Goal: Find specific page/section: Find specific page/section

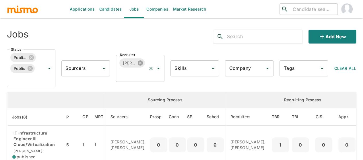
click at [140, 62] on icon at bounding box center [140, 62] width 5 height 5
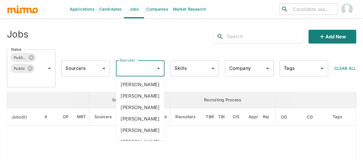
drag, startPoint x: 140, startPoint y: 62, endPoint x: 136, endPoint y: 67, distance: 6.3
click at [136, 67] on div "Recruiter Recruiter" at bounding box center [140, 68] width 48 height 16
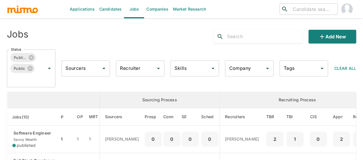
click at [136, 67] on input "Recruiter" at bounding box center [135, 68] width 35 height 11
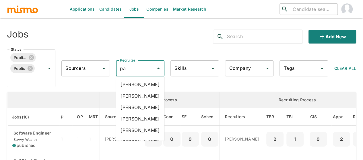
type input "pao"
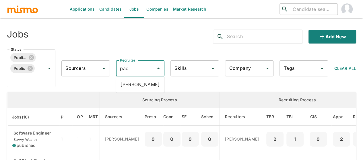
click at [144, 82] on li "[PERSON_NAME]" at bounding box center [140, 84] width 48 height 11
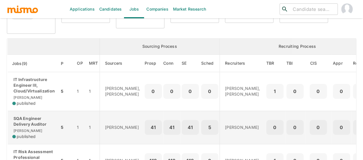
scroll to position [57, 0]
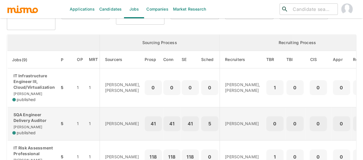
click at [36, 114] on p "SQA Engineer Delivery Auditor" at bounding box center [33, 117] width 42 height 11
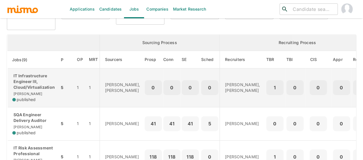
scroll to position [86, 0]
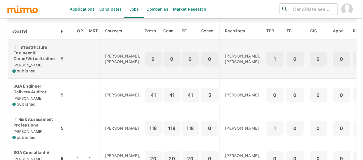
click at [40, 46] on p "IT Infrastructure Engineer III, Cloud/Virtualization" at bounding box center [33, 52] width 42 height 17
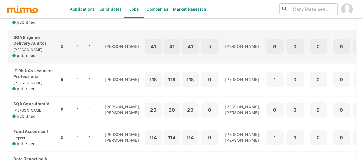
scroll to position [143, 0]
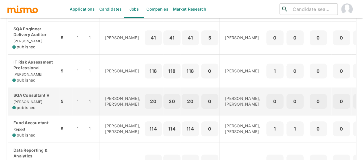
click at [33, 104] on div "SQA Consultant V [PERSON_NAME] published" at bounding box center [33, 102] width 42 height 18
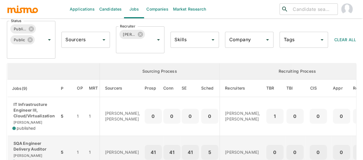
scroll to position [29, 0]
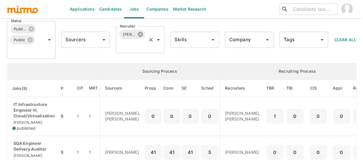
click at [140, 34] on icon at bounding box center [140, 34] width 6 height 6
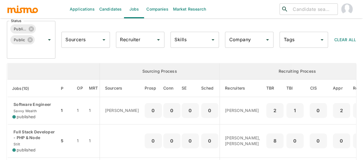
drag, startPoint x: 140, startPoint y: 34, endPoint x: 132, endPoint y: 41, distance: 11.0
click at [132, 41] on input "Recruiter" at bounding box center [135, 39] width 35 height 11
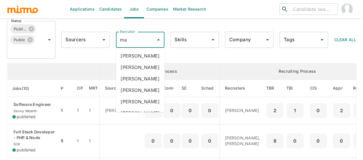
type input "mai"
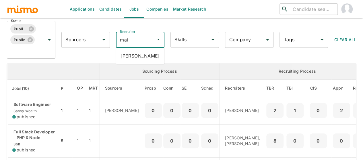
click at [140, 55] on li "[PERSON_NAME]" at bounding box center [140, 55] width 48 height 11
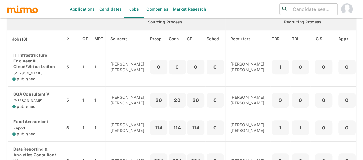
scroll to position [86, 0]
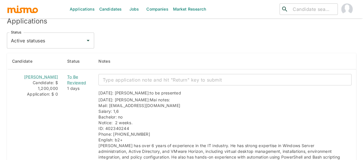
scroll to position [579, 0]
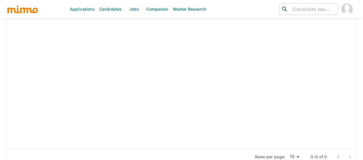
scroll to position [600, 0]
